Goal: Information Seeking & Learning: Learn about a topic

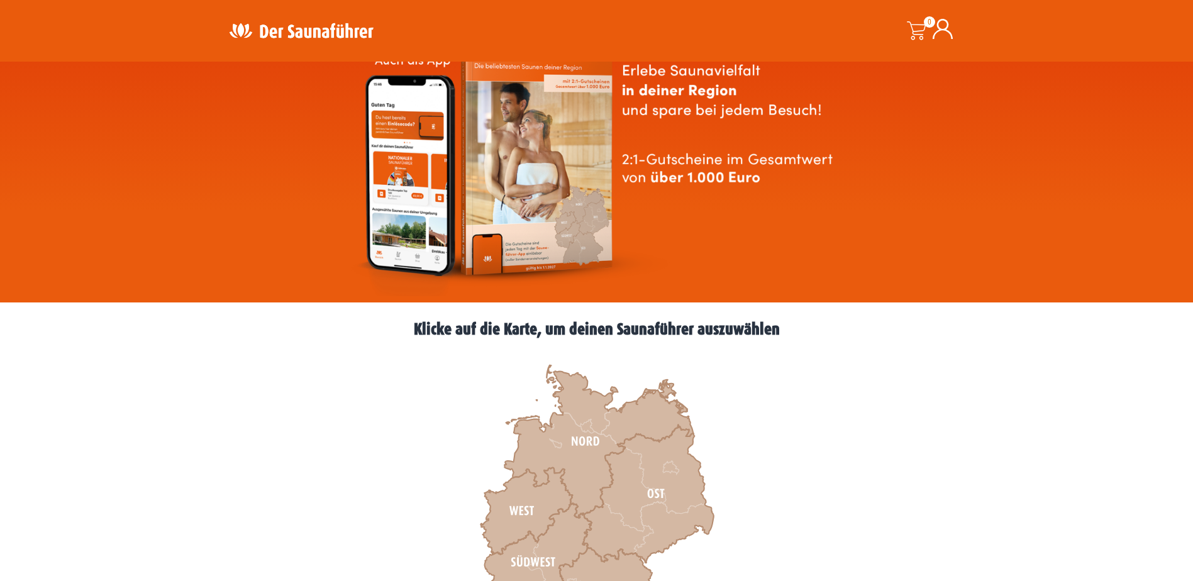
scroll to position [314, 0]
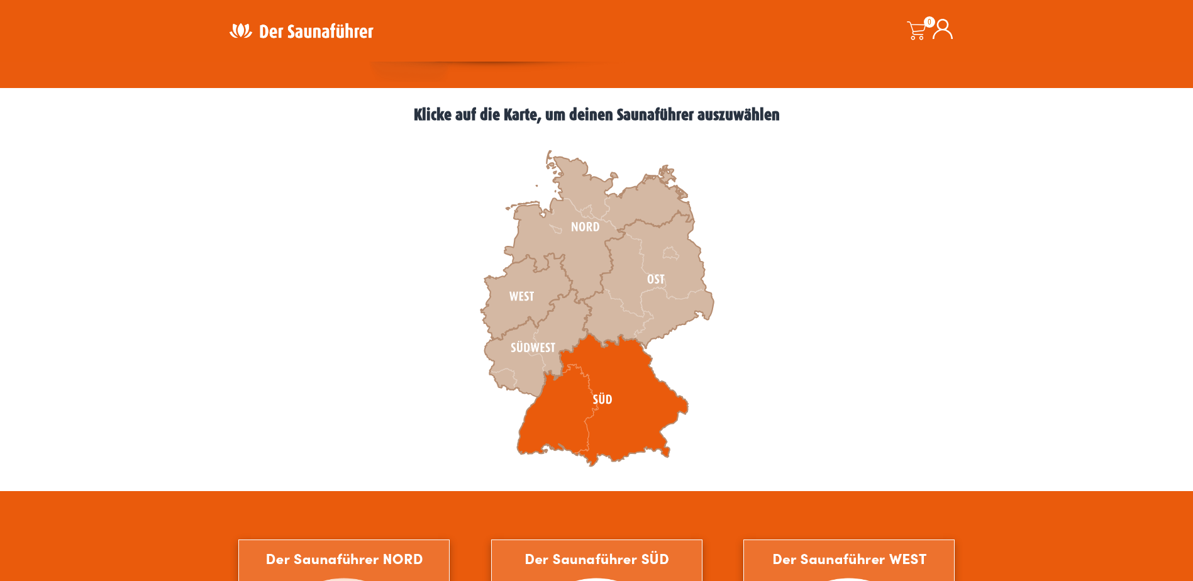
click at [612, 396] on icon at bounding box center [602, 399] width 171 height 133
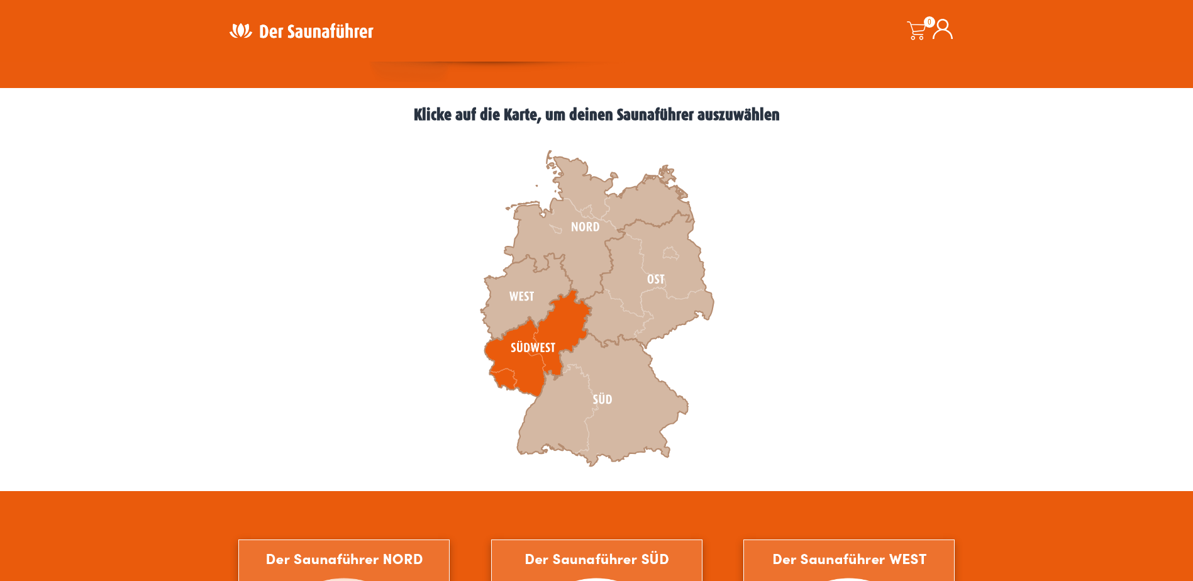
click at [534, 365] on icon at bounding box center [537, 343] width 107 height 108
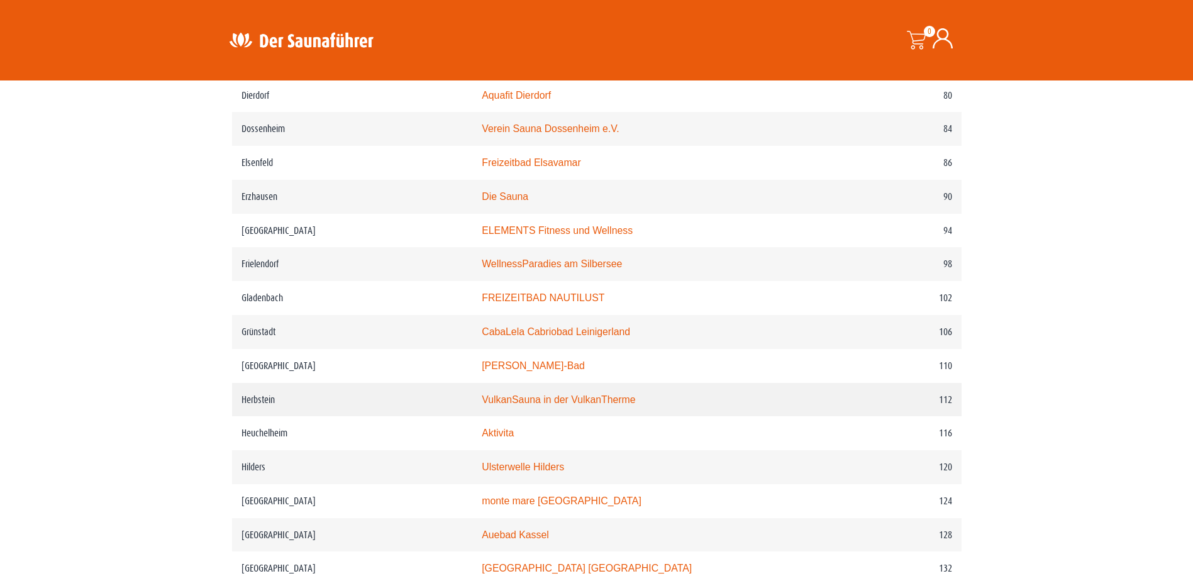
scroll to position [1195, 0]
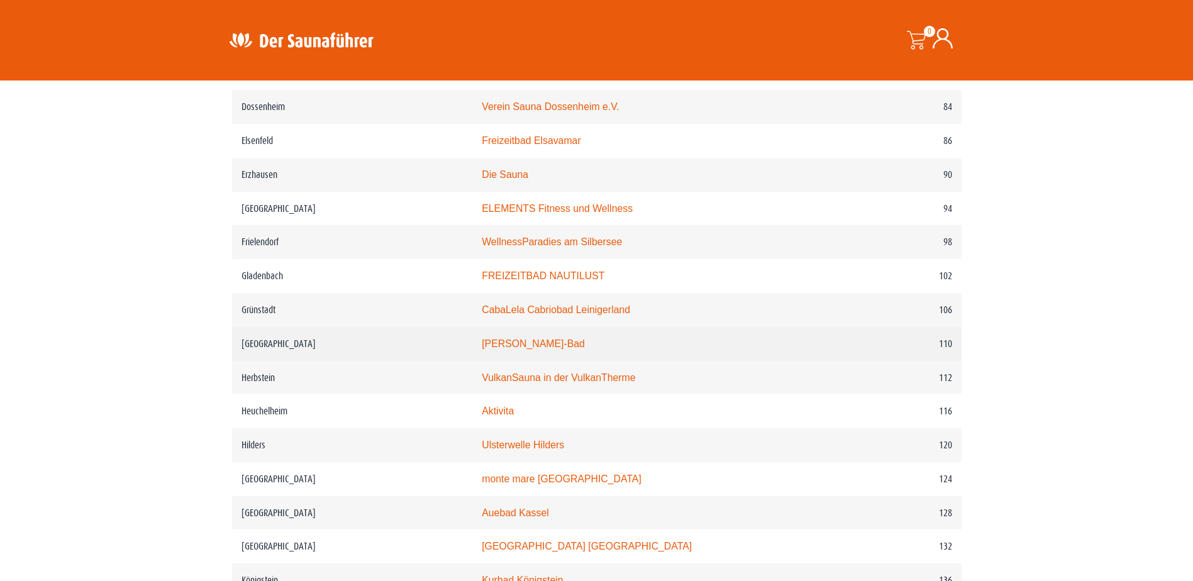
click at [860, 361] on td "110" at bounding box center [892, 344] width 138 height 34
click at [558, 349] on link "Heinrich-Fischer-Bad" at bounding box center [533, 343] width 103 height 11
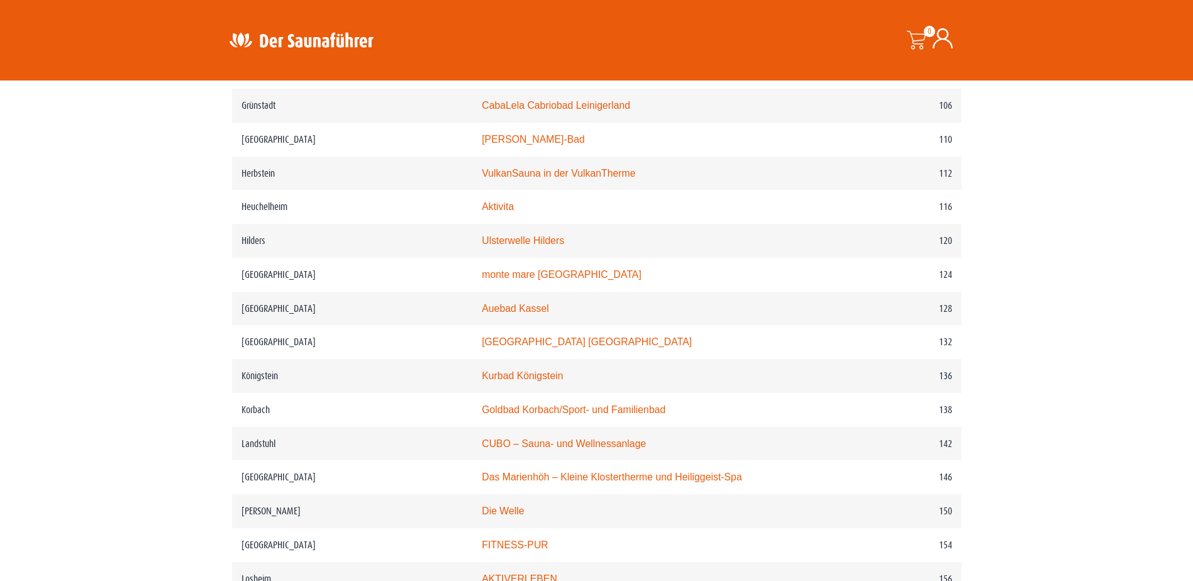
scroll to position [2019, 0]
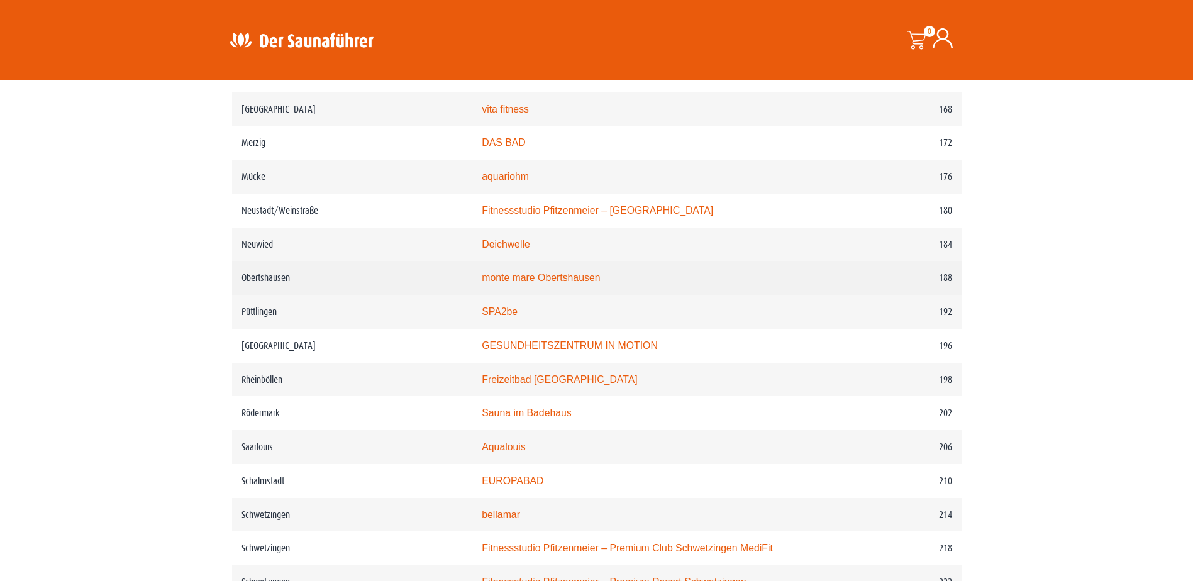
click at [557, 295] on td "monte mare Obertshausen" at bounding box center [647, 278] width 351 height 34
click at [555, 283] on link "monte mare Obertshausen" at bounding box center [541, 277] width 118 height 11
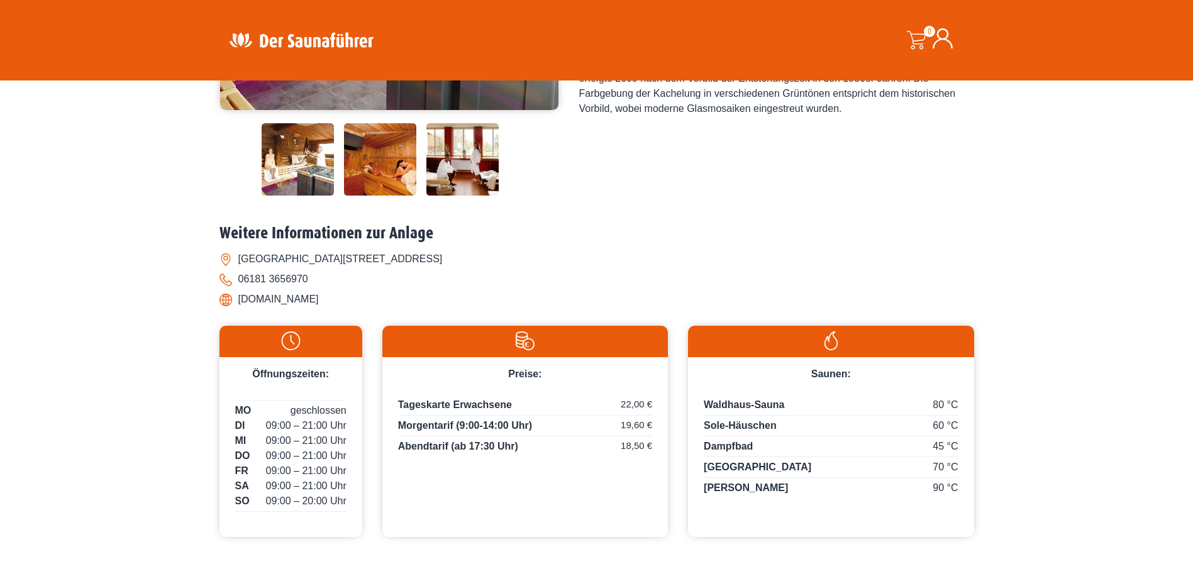
scroll to position [377, 0]
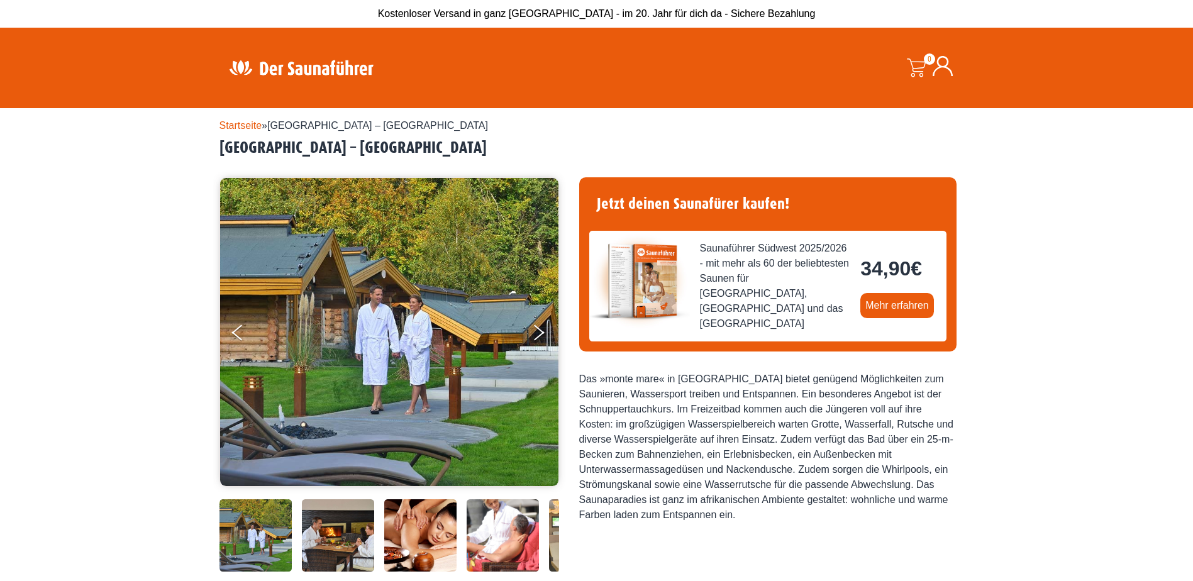
click at [321, 74] on img at bounding box center [300, 67] width 163 height 25
